Goal: Leave review/rating: Share an evaluation or opinion about a product, service, or content

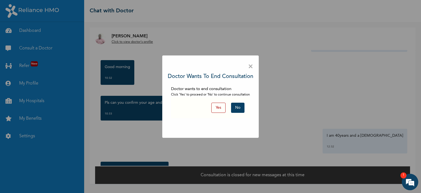
scroll to position [208, 0]
click at [219, 109] on button "Yes" at bounding box center [218, 107] width 14 height 10
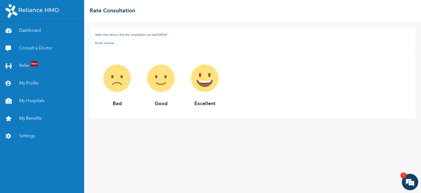
click at [115, 80] on img at bounding box center [117, 78] width 44 height 44
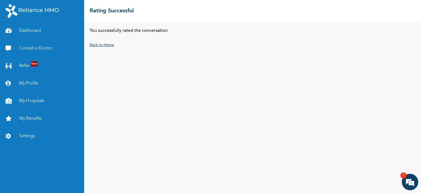
click at [102, 45] on link "Back to Home" at bounding box center [102, 45] width 24 height 4
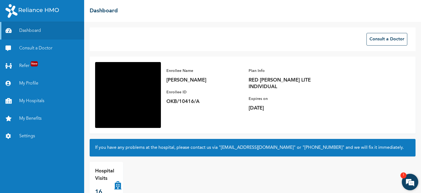
click at [408, 178] on em at bounding box center [410, 181] width 15 height 15
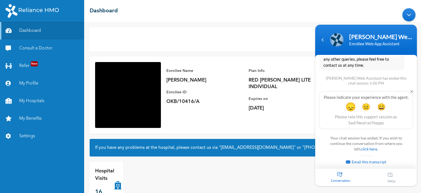
click at [349, 110] on span "😞" at bounding box center [350, 106] width 11 height 11
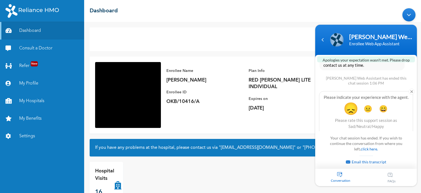
scroll to position [252, 0]
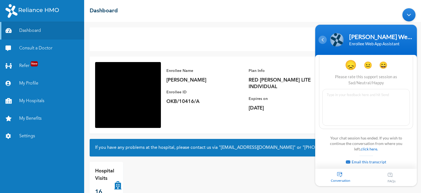
click at [326, 41] on div "Navigation go back" at bounding box center [322, 40] width 8 height 8
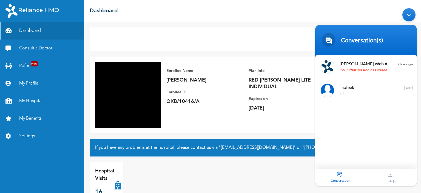
click at [407, 16] on div "Minimize live chat window" at bounding box center [408, 14] width 13 height 13
